Goal: Task Accomplishment & Management: Manage account settings

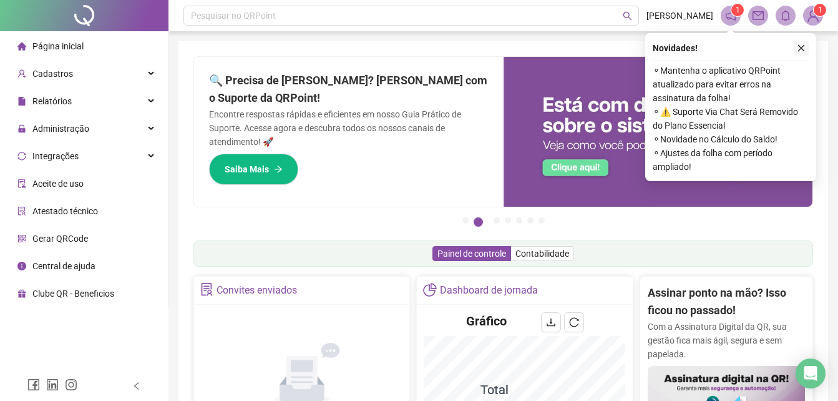
click at [803, 46] on icon "close" at bounding box center [801, 48] width 7 height 7
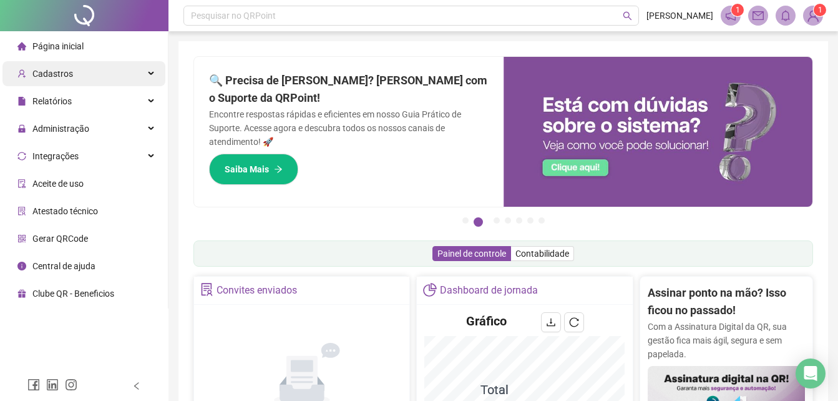
click at [49, 76] on span "Cadastros" at bounding box center [52, 74] width 41 height 10
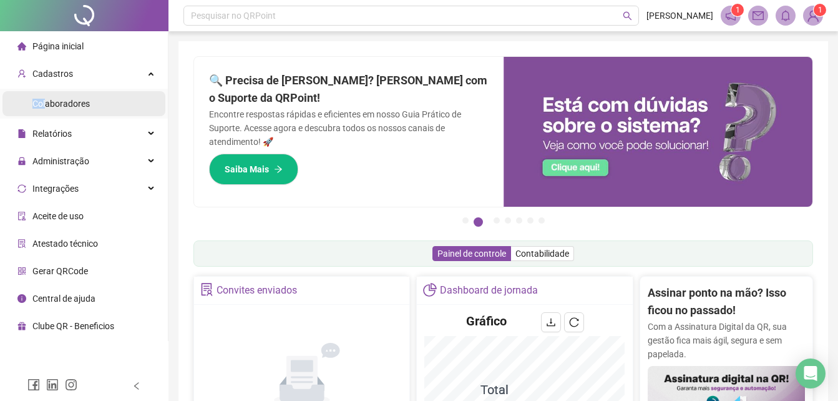
drag, startPoint x: 46, startPoint y: 97, endPoint x: 52, endPoint y: 102, distance: 8.4
click at [45, 98] on div "Colaboradores" at bounding box center [60, 103] width 57 height 25
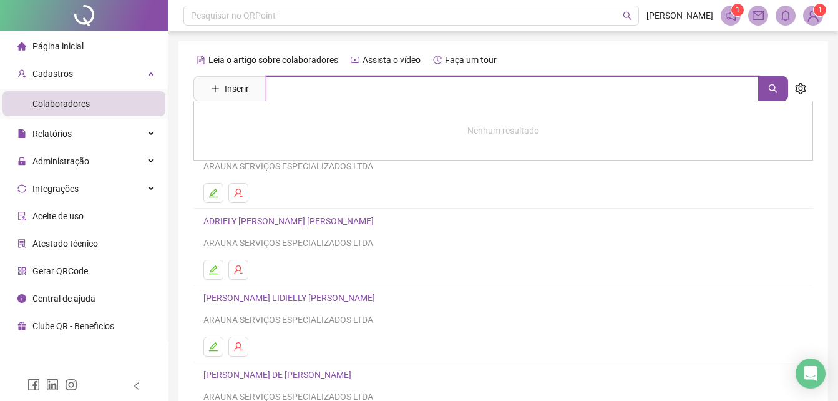
click at [302, 88] on input "text" at bounding box center [512, 88] width 493 height 25
type input "***"
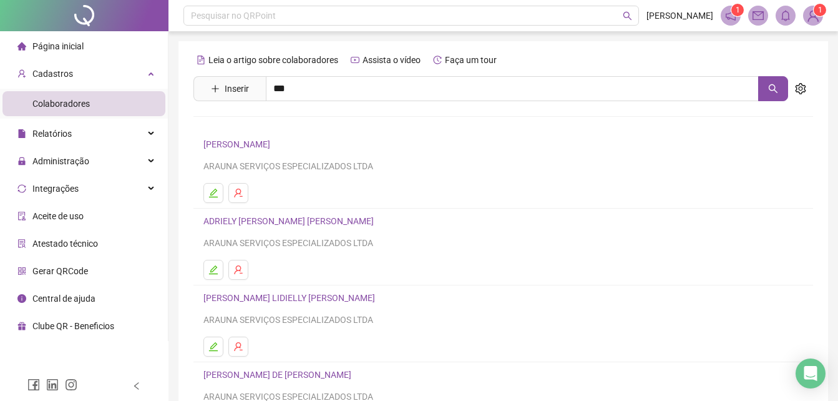
click at [254, 155] on link "[PERSON_NAME]" at bounding box center [250, 153] width 67 height 10
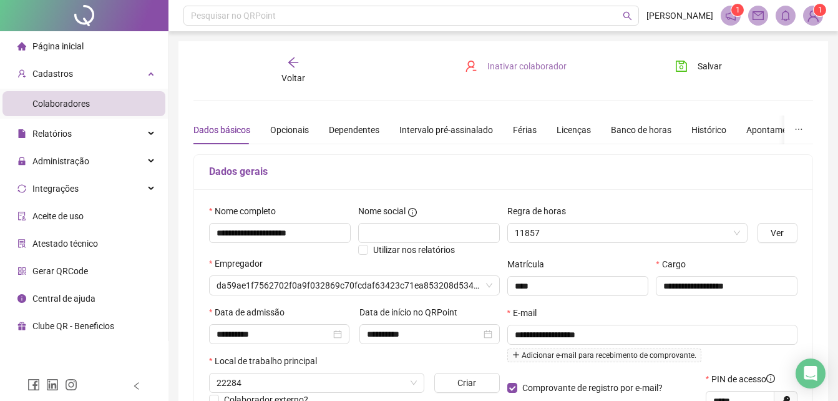
type input "**********"
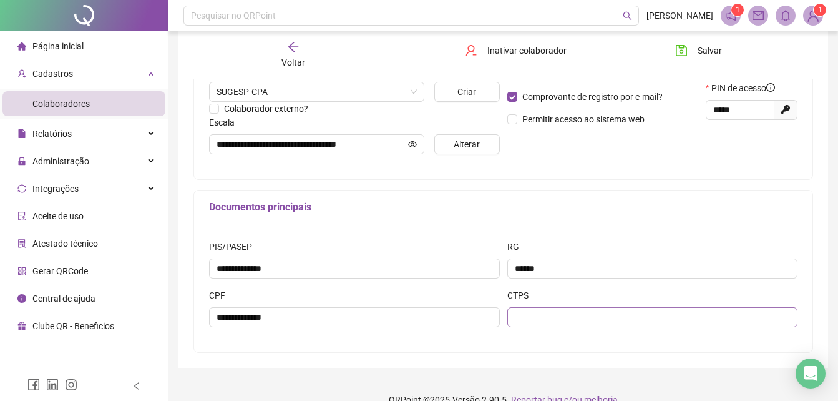
scroll to position [311, 0]
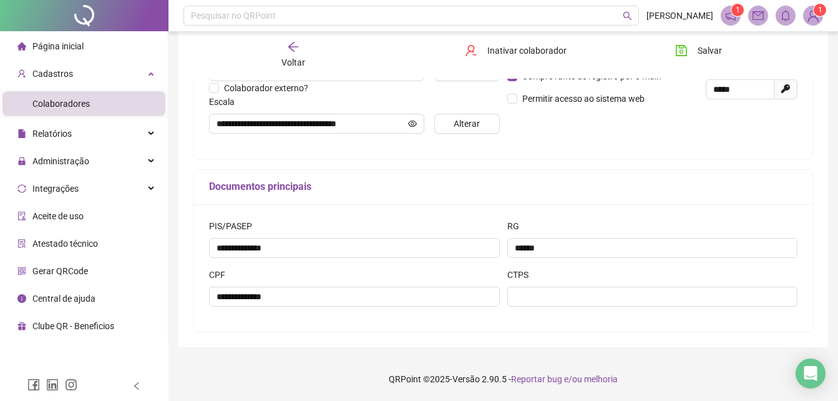
click at [291, 41] on icon "arrow-left" at bounding box center [293, 47] width 12 height 12
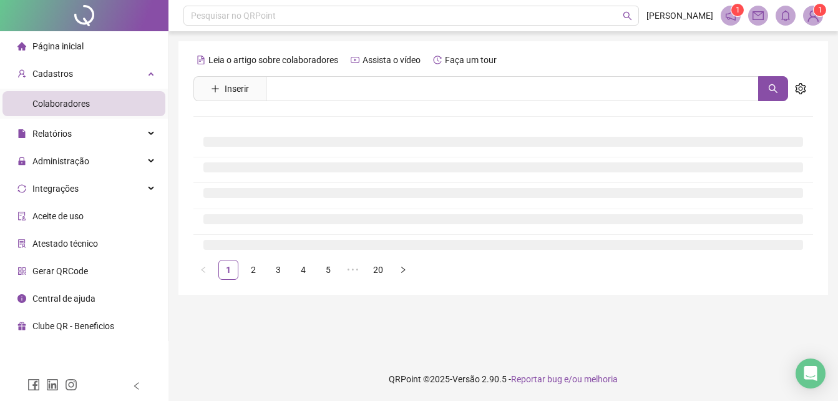
scroll to position [0, 0]
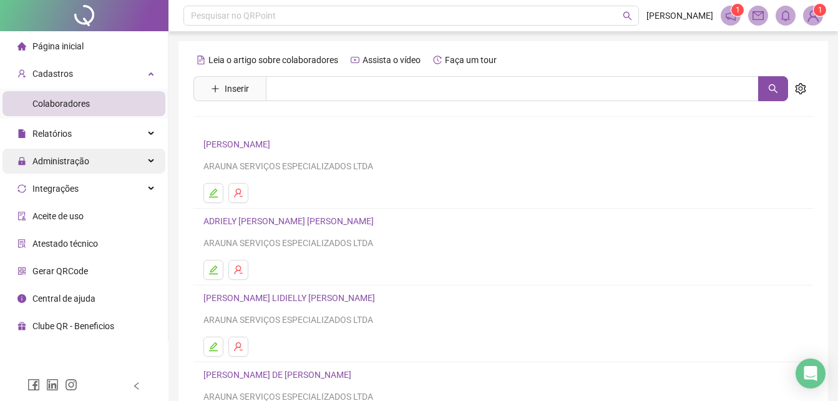
click at [66, 165] on span "Administração" at bounding box center [60, 161] width 57 height 10
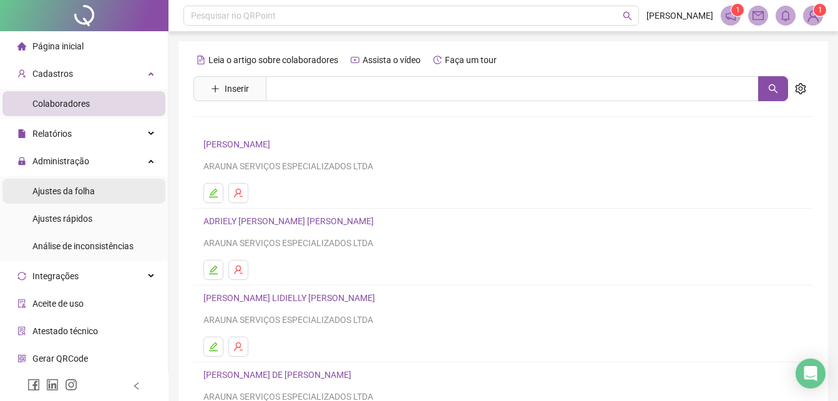
click at [74, 191] on span "Ajustes da folha" at bounding box center [63, 191] width 62 height 10
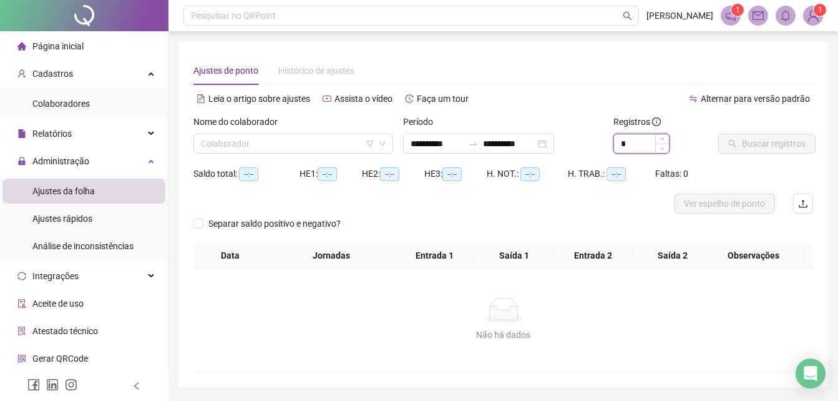
click at [653, 147] on input "*" at bounding box center [641, 143] width 55 height 19
type input "*"
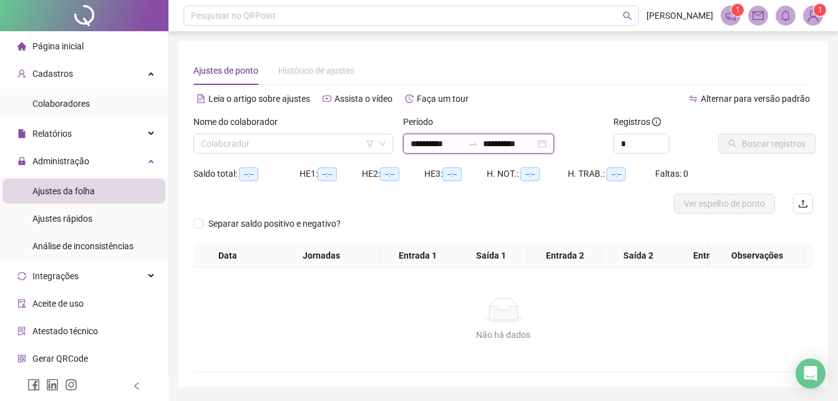
click at [463, 146] on input "**********" at bounding box center [437, 144] width 52 height 14
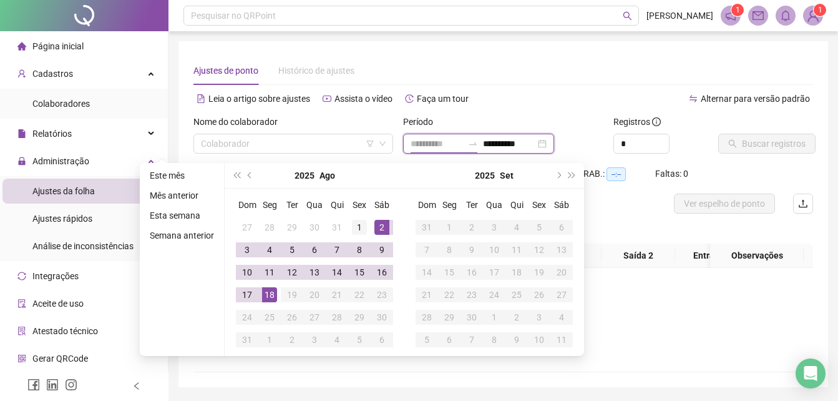
type input "**********"
click at [356, 229] on div "1" at bounding box center [359, 227] width 15 height 15
type input "**********"
click at [268, 298] on div "18" at bounding box center [269, 294] width 15 height 15
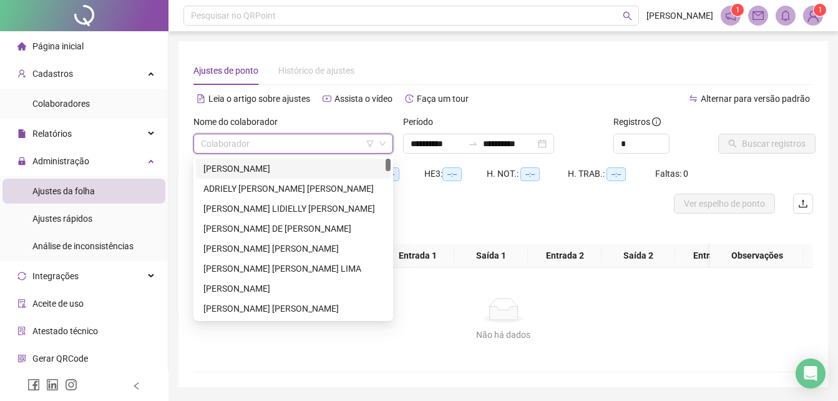
click at [314, 140] on input "search" at bounding box center [288, 143] width 174 height 19
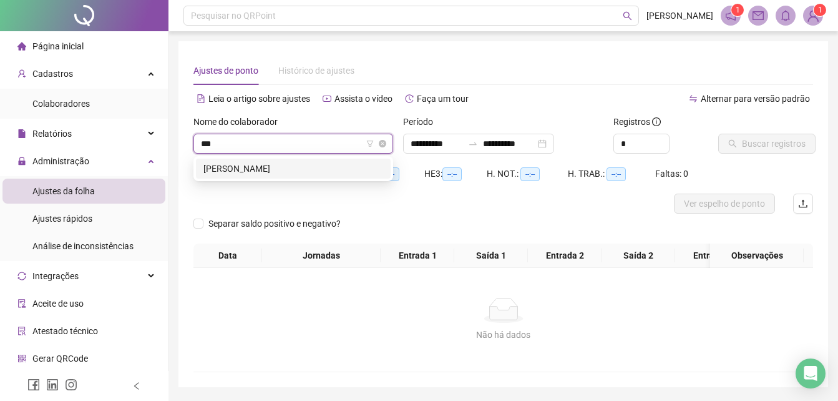
type input "****"
click at [327, 177] on div "[PERSON_NAME]" at bounding box center [293, 169] width 195 height 20
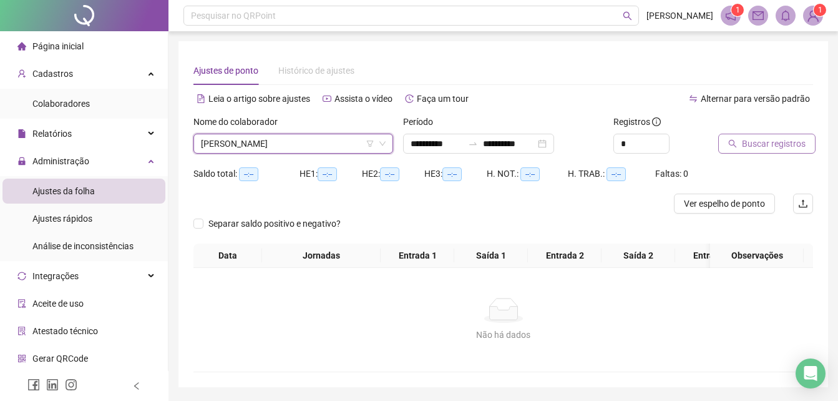
click at [776, 148] on span "Buscar registros" at bounding box center [774, 144] width 64 height 14
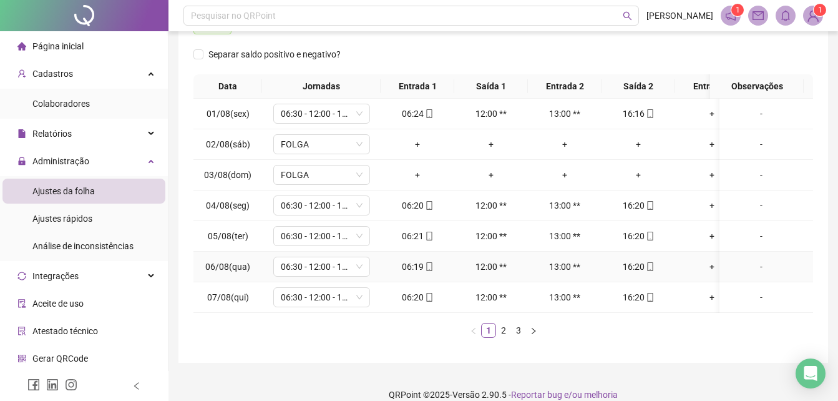
scroll to position [204, 0]
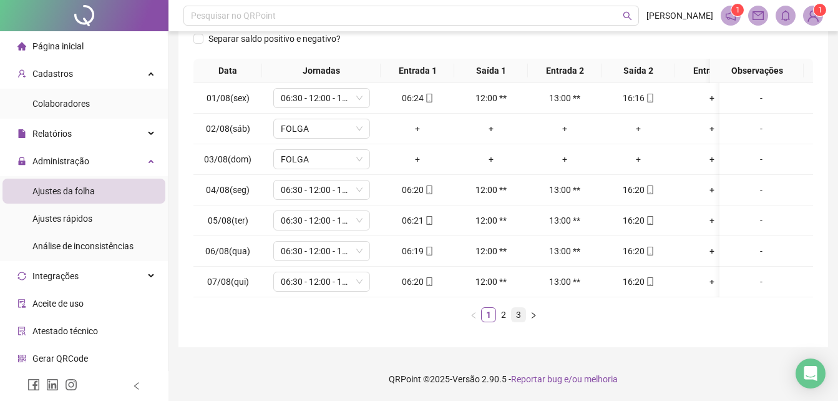
click at [515, 313] on link "3" at bounding box center [519, 315] width 14 height 14
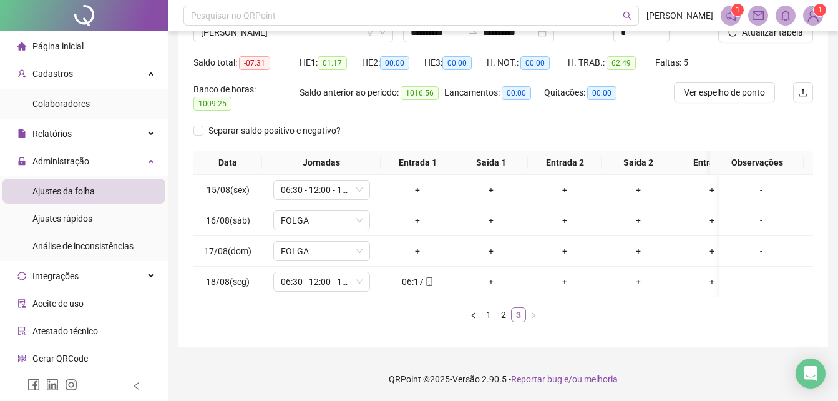
scroll to position [112, 0]
click at [502, 310] on link "2" at bounding box center [504, 315] width 14 height 14
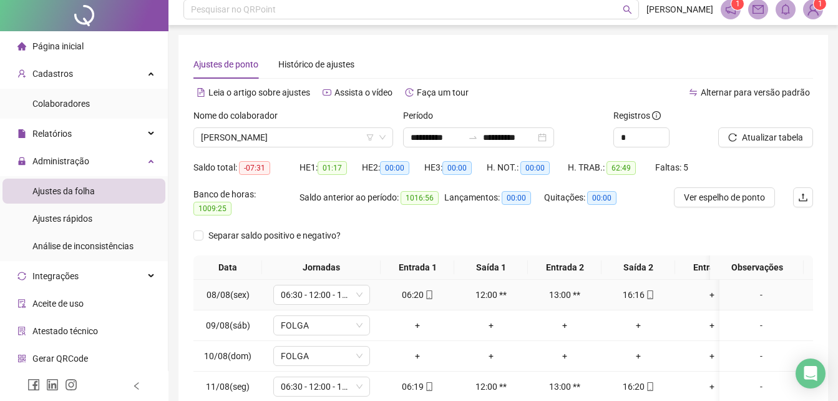
scroll to position [0, 0]
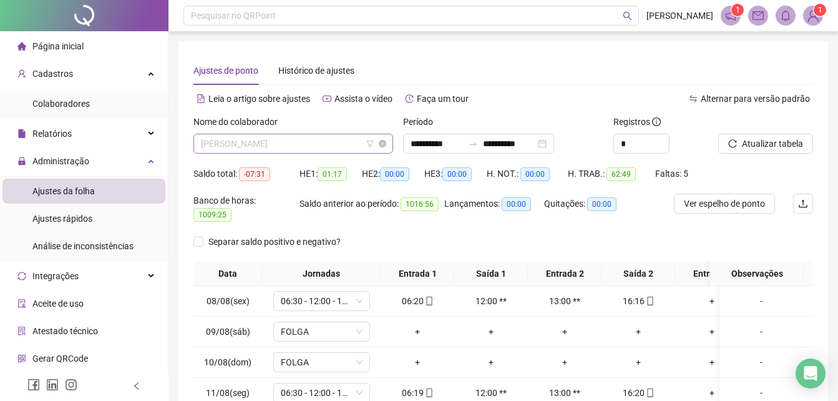
click at [333, 144] on span "[PERSON_NAME]" at bounding box center [293, 143] width 185 height 19
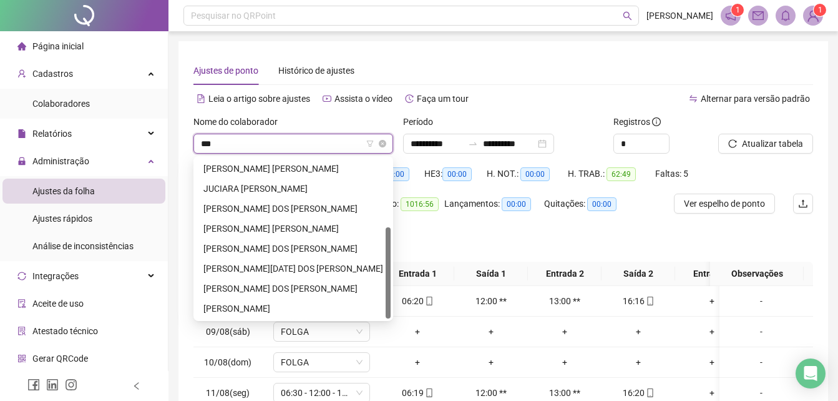
scroll to position [120, 0]
type input "****"
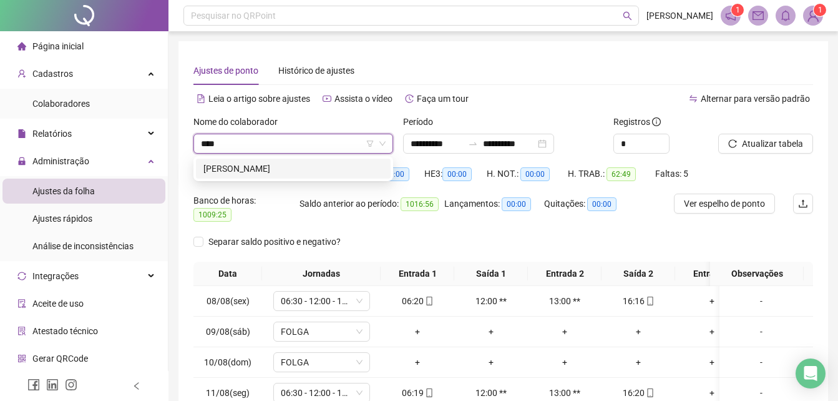
click at [308, 164] on div "[PERSON_NAME]" at bounding box center [293, 169] width 180 height 14
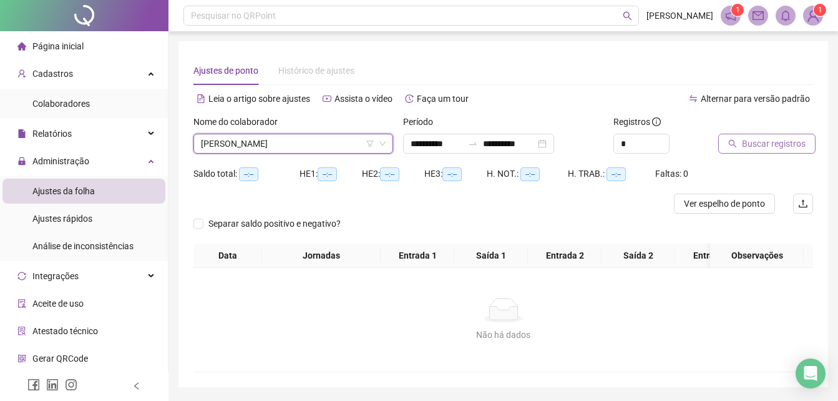
click at [760, 140] on span "Buscar registros" at bounding box center [774, 144] width 64 height 14
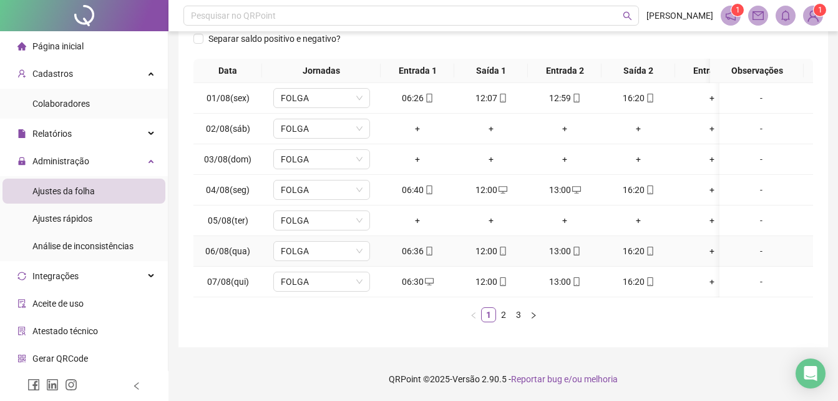
scroll to position [204, 0]
click at [502, 316] on link "2" at bounding box center [504, 315] width 14 height 14
click at [514, 321] on link "3" at bounding box center [519, 315] width 14 height 14
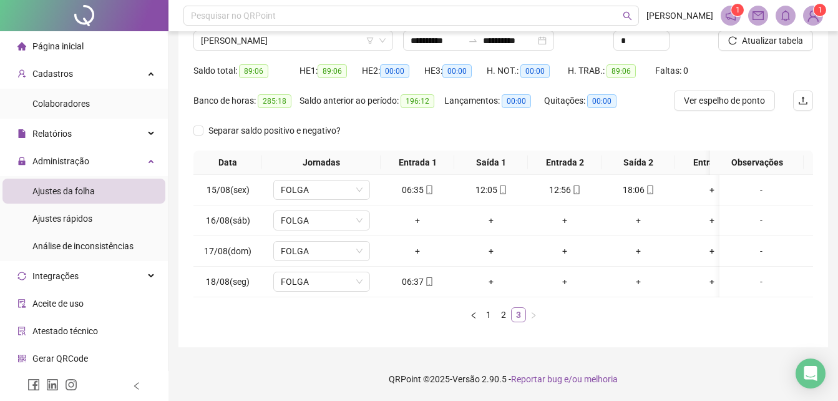
scroll to position [112, 0]
click at [505, 319] on link "2" at bounding box center [504, 315] width 14 height 14
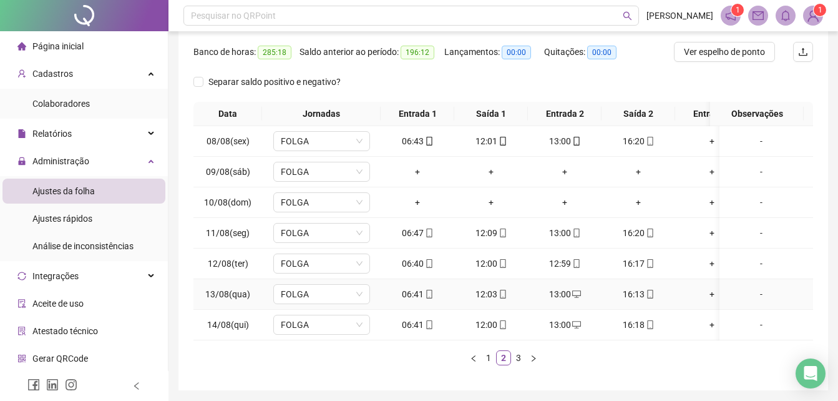
scroll to position [187, 0]
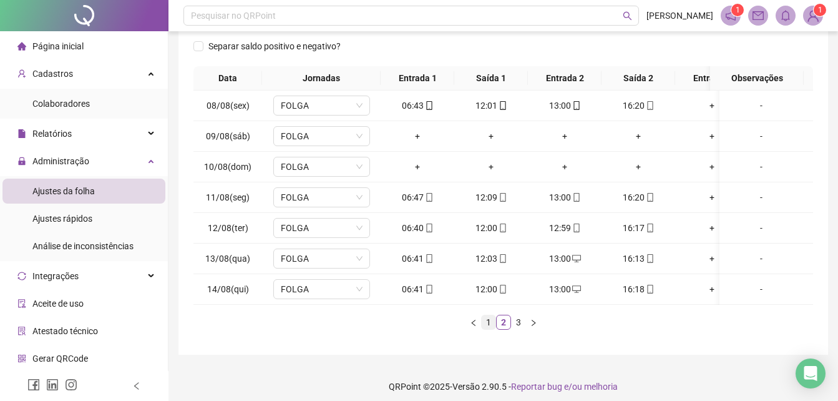
click at [486, 329] on link "1" at bounding box center [489, 322] width 14 height 14
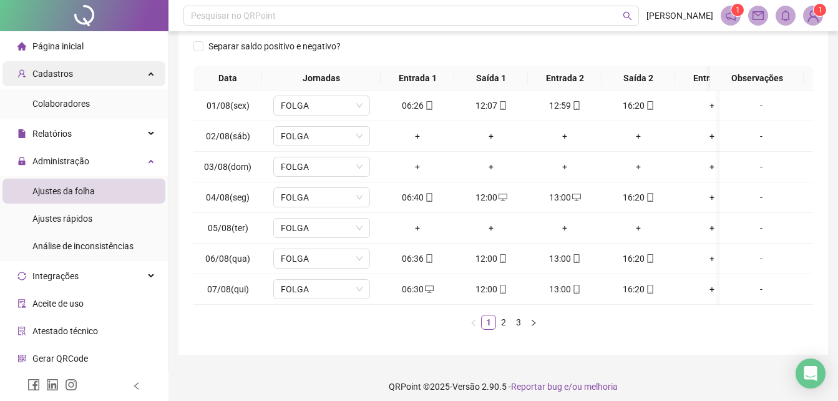
click at [42, 76] on span "Cadastros" at bounding box center [52, 74] width 41 height 10
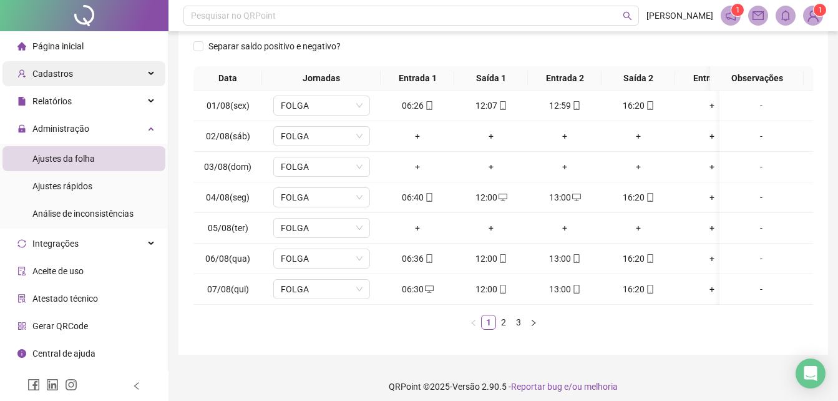
click at [42, 76] on span "Cadastros" at bounding box center [52, 74] width 41 height 10
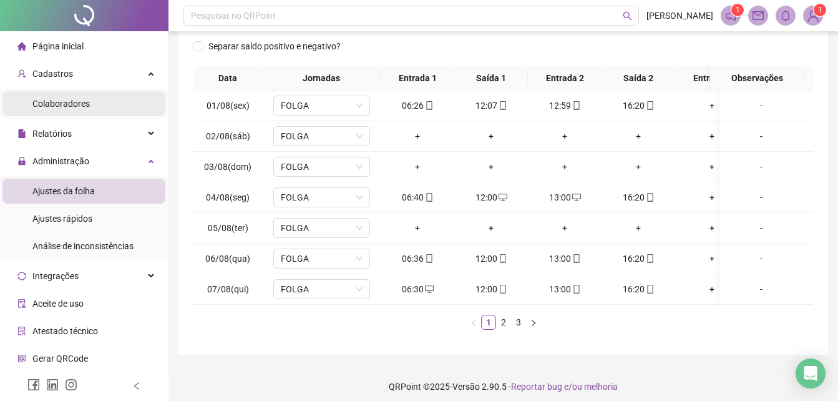
click at [74, 103] on span "Colaboradores" at bounding box center [60, 104] width 57 height 10
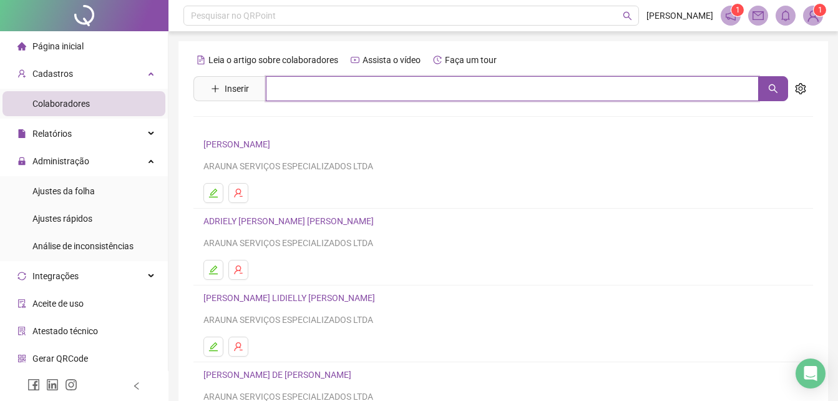
click at [308, 84] on input "text" at bounding box center [512, 88] width 493 height 25
type input "****"
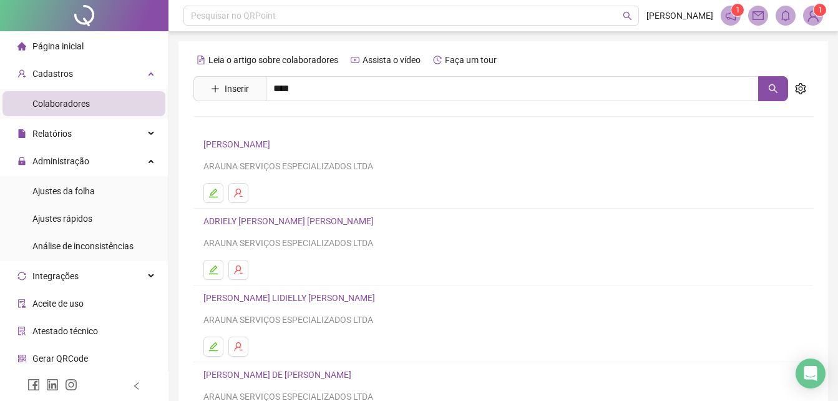
click at [269, 129] on h4 "[PERSON_NAME]" at bounding box center [504, 126] width 574 height 14
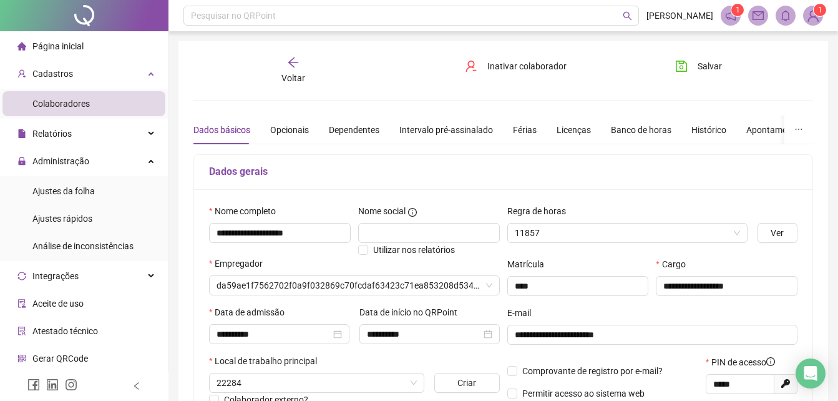
type input "**********"
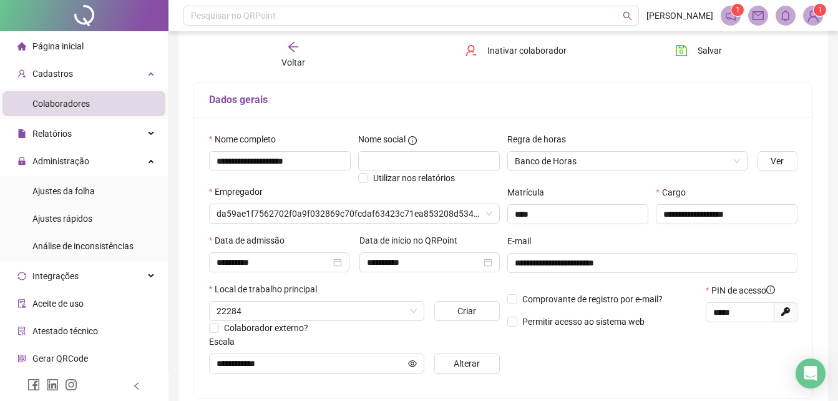
scroll to position [250, 0]
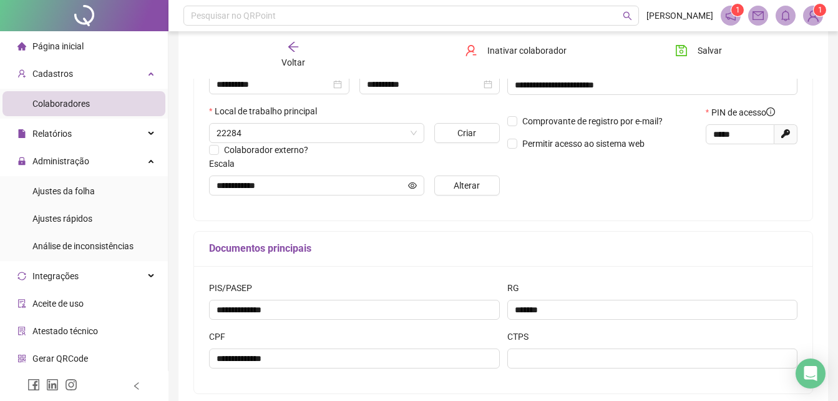
click at [298, 53] on div "Voltar" at bounding box center [293, 55] width 95 height 29
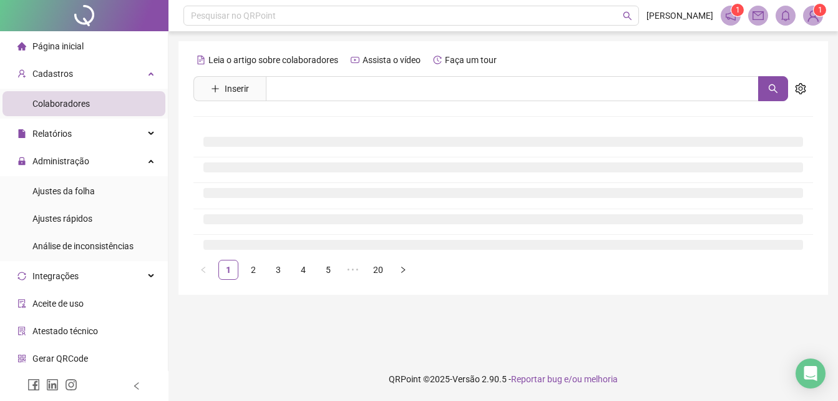
scroll to position [0, 0]
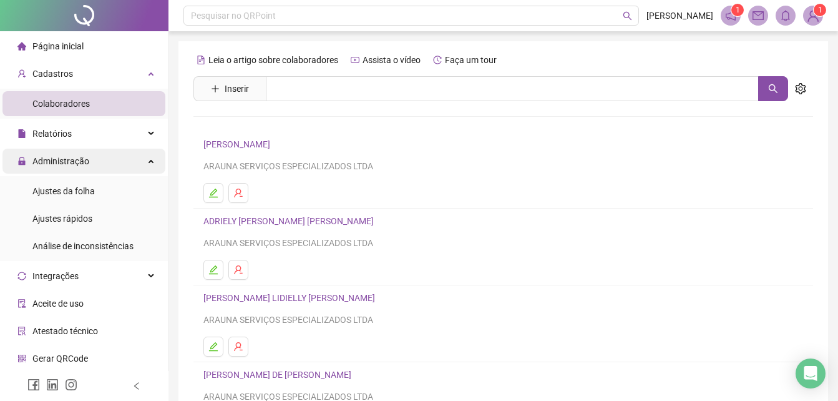
click at [59, 161] on span "Administração" at bounding box center [60, 161] width 57 height 10
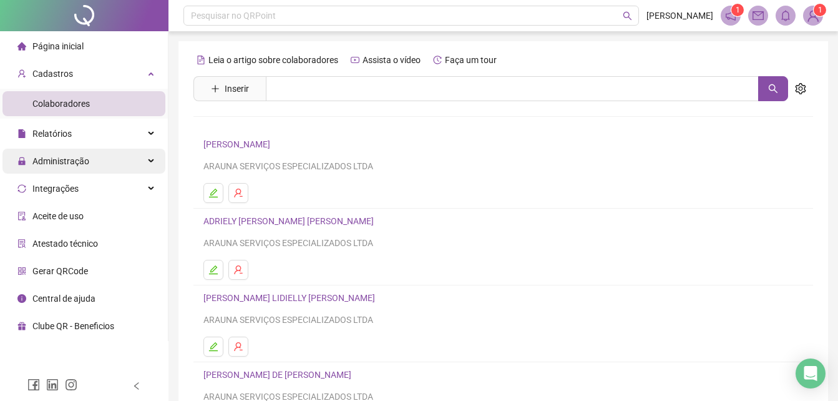
click at [57, 159] on span "Administração" at bounding box center [60, 161] width 57 height 10
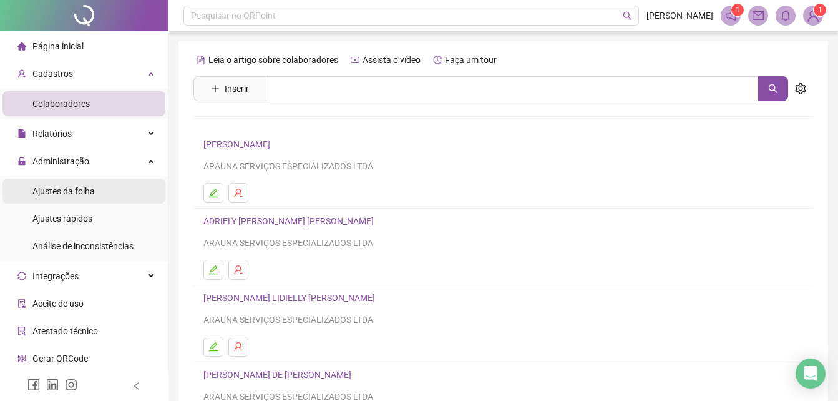
click at [54, 193] on span "Ajustes da folha" at bounding box center [63, 191] width 62 height 10
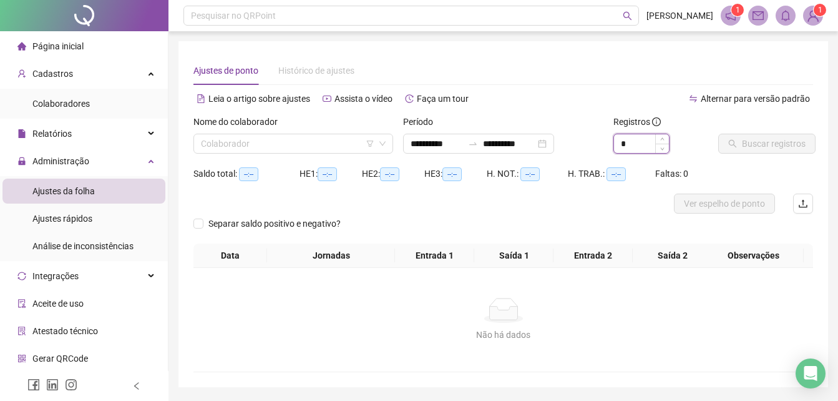
click at [638, 142] on input "*" at bounding box center [641, 143] width 55 height 19
type input "*"
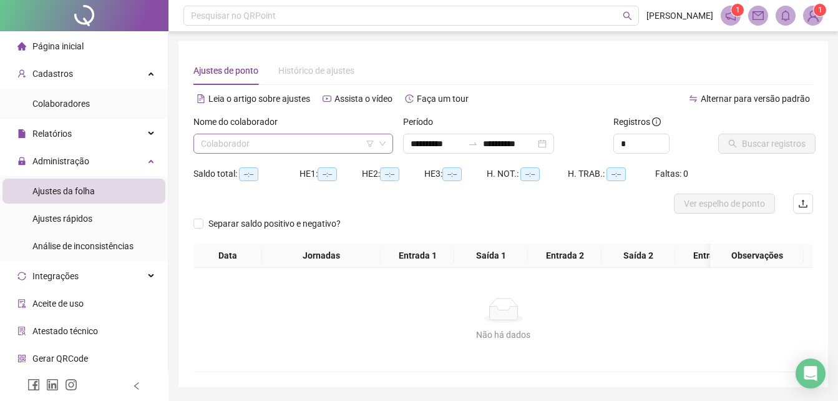
click at [311, 148] on input "search" at bounding box center [288, 143] width 174 height 19
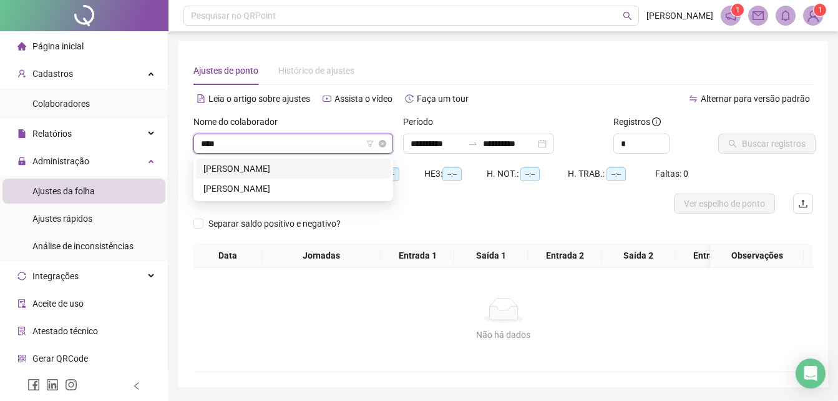
type input "*****"
click at [260, 167] on div "[PERSON_NAME]" at bounding box center [293, 169] width 180 height 14
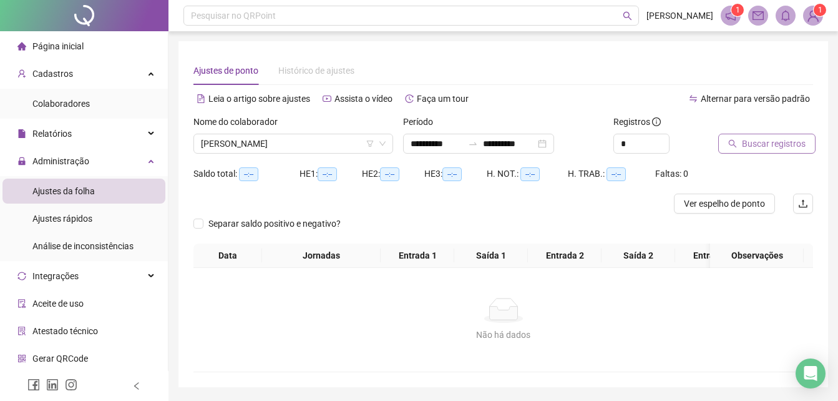
click at [774, 144] on span "Buscar registros" at bounding box center [774, 144] width 64 height 14
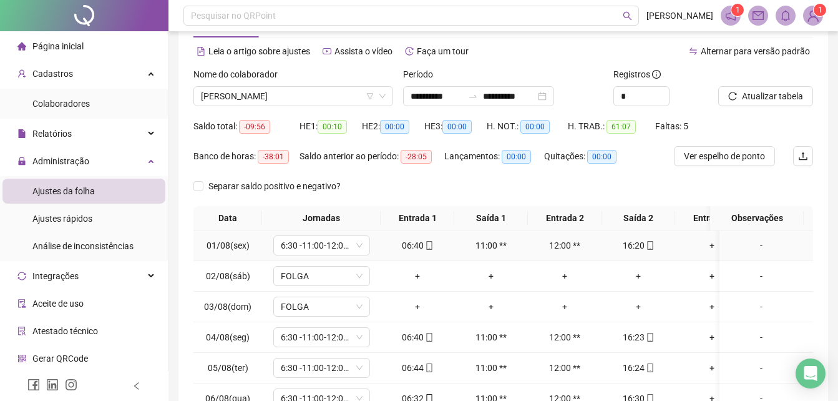
scroll to position [204, 0]
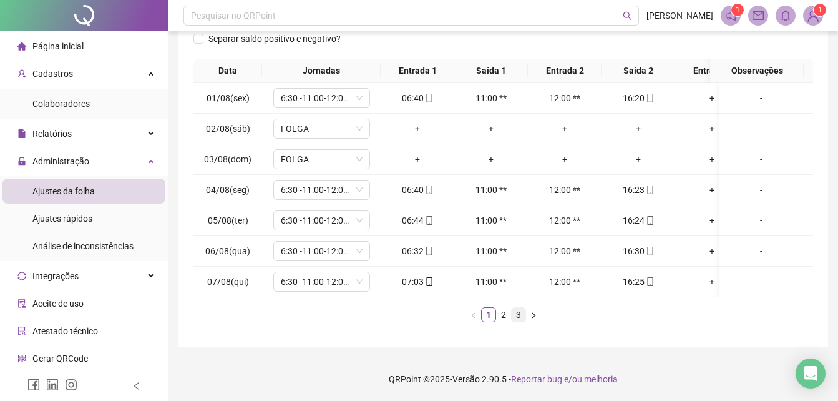
click at [516, 317] on link "3" at bounding box center [519, 315] width 14 height 14
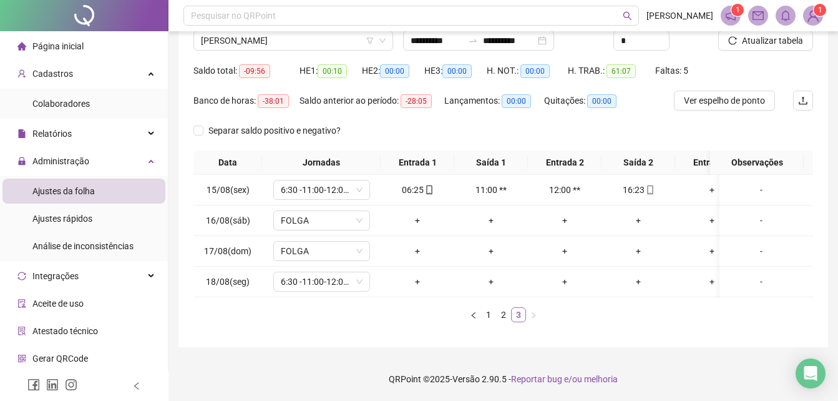
scroll to position [112, 0]
click at [508, 316] on link "2" at bounding box center [504, 315] width 14 height 14
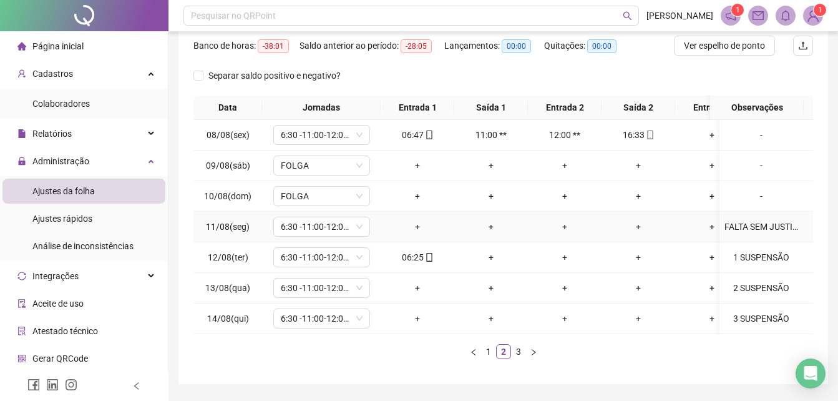
scroll to position [204, 0]
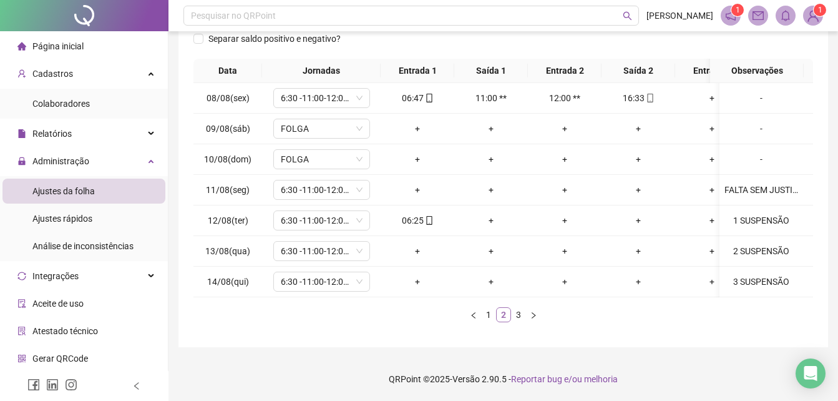
drag, startPoint x: 523, startPoint y: 317, endPoint x: 502, endPoint y: 316, distance: 21.2
click at [503, 316] on ul "1 2 3" at bounding box center [503, 314] width 620 height 15
click at [516, 312] on link "3" at bounding box center [519, 315] width 14 height 14
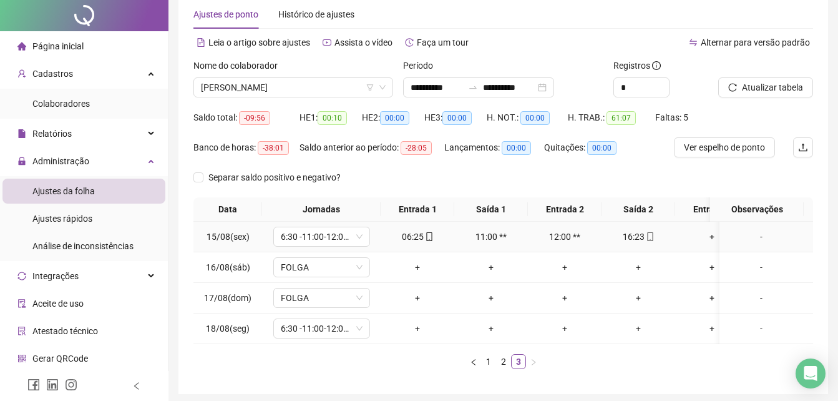
scroll to position [0, 0]
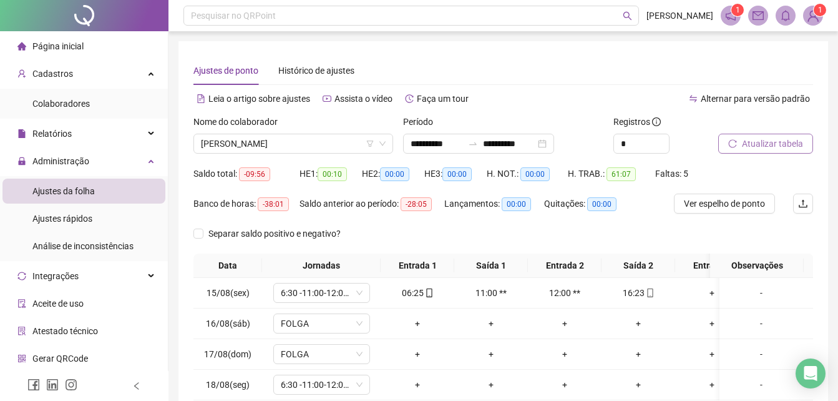
click at [784, 141] on span "Atualizar tabela" at bounding box center [772, 144] width 61 height 14
